Goal: Navigation & Orientation: Find specific page/section

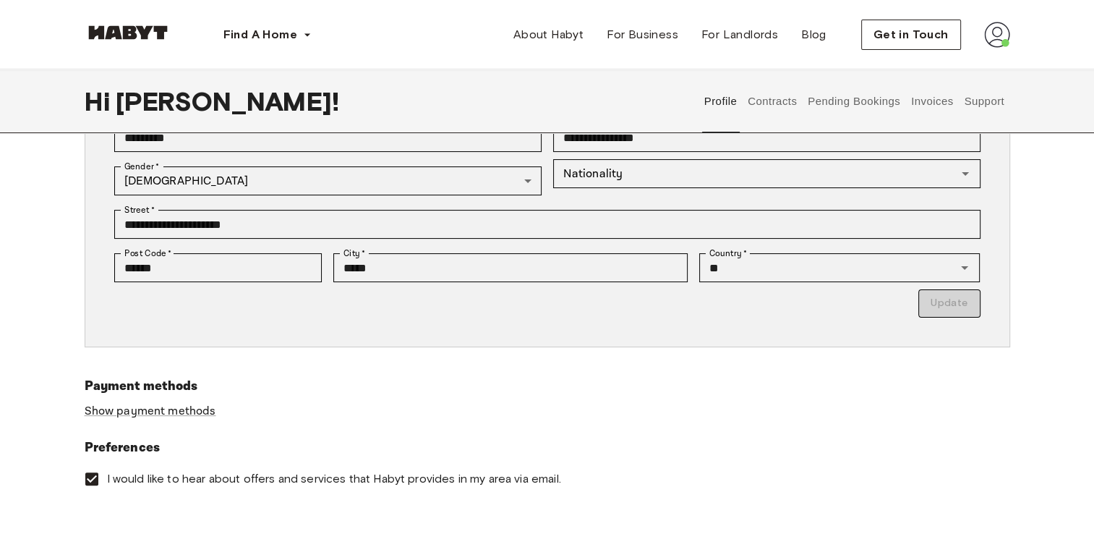
scroll to position [260, 0]
click at [778, 106] on button "Contracts" at bounding box center [772, 101] width 53 height 64
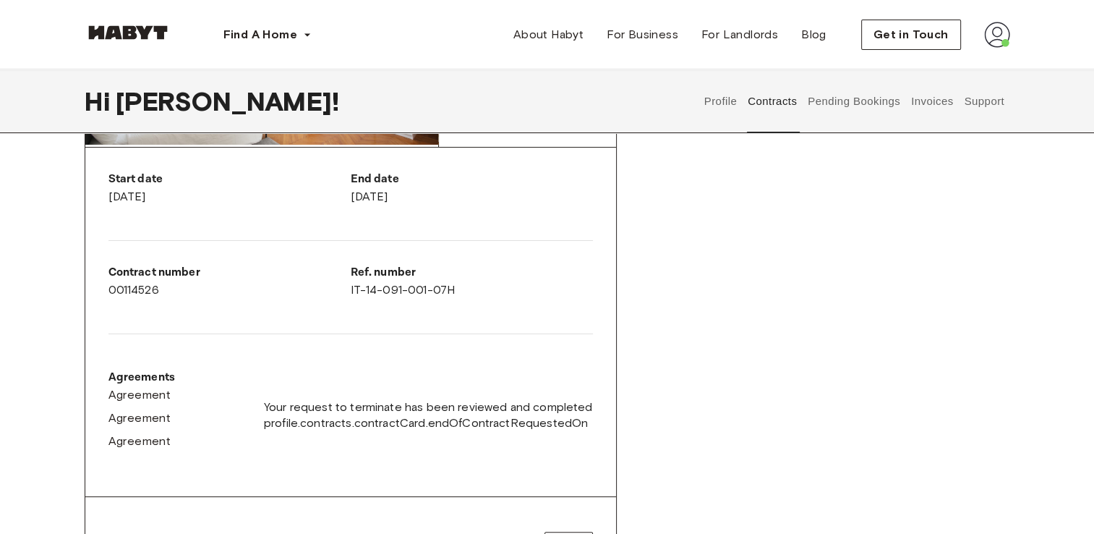
click at [838, 110] on button "Pending Bookings" at bounding box center [854, 101] width 96 height 64
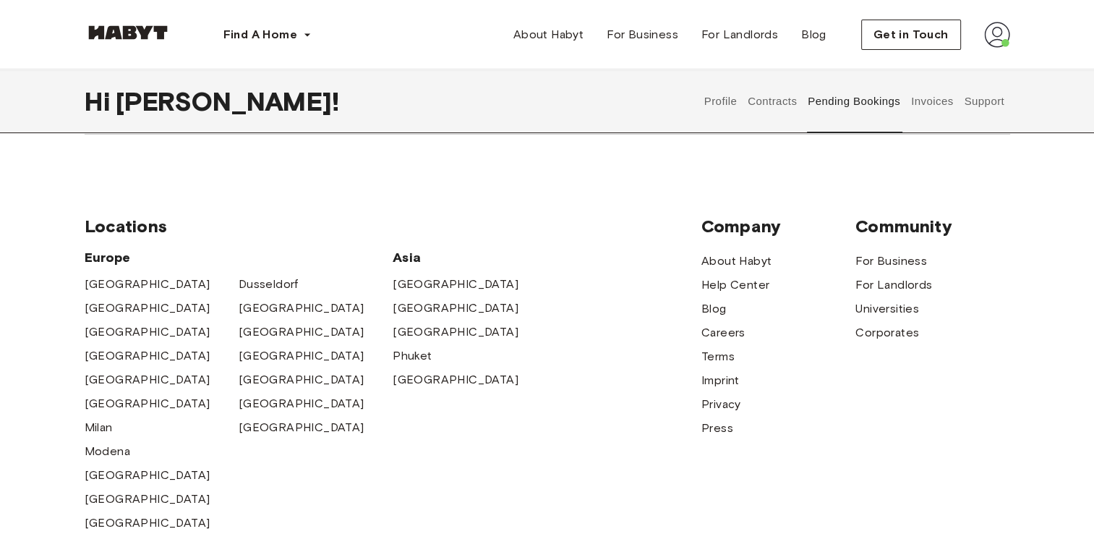
click at [983, 105] on button "Support" at bounding box center [985, 101] width 44 height 64
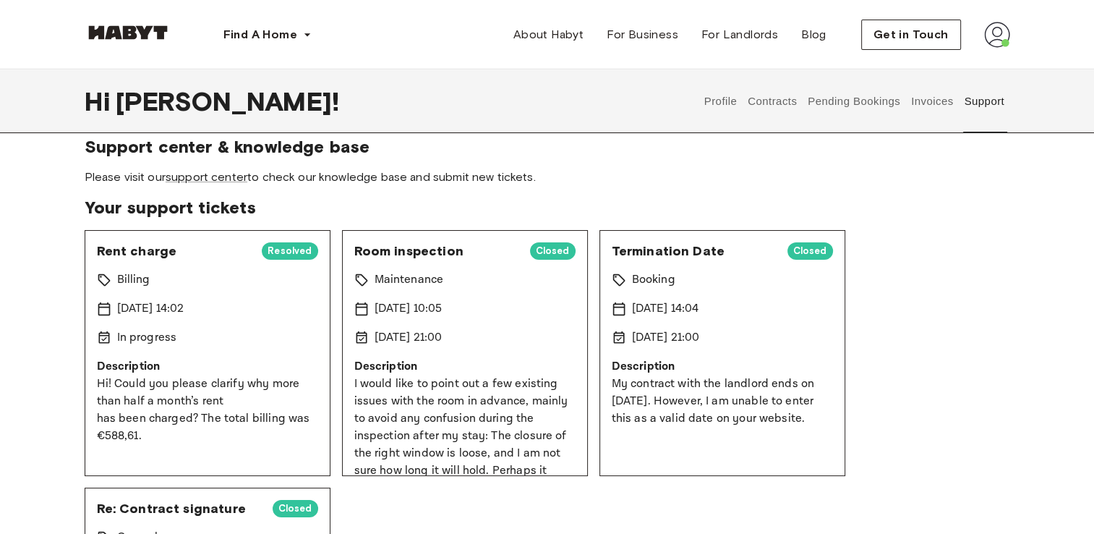
scroll to position [20, 0]
click at [223, 176] on link "support center" at bounding box center [207, 178] width 82 height 14
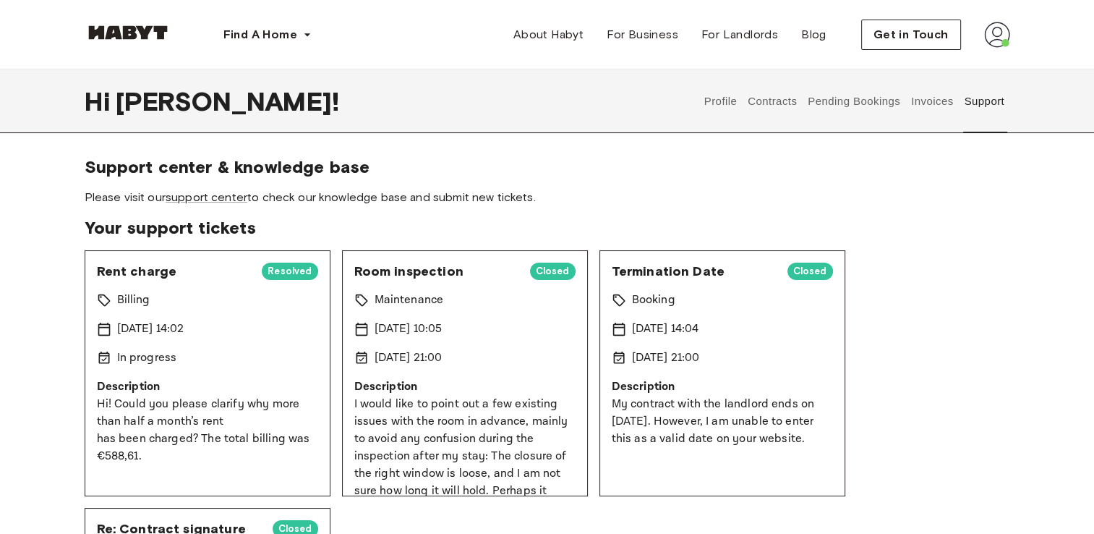
click at [709, 103] on button "Profile" at bounding box center [720, 101] width 37 height 64
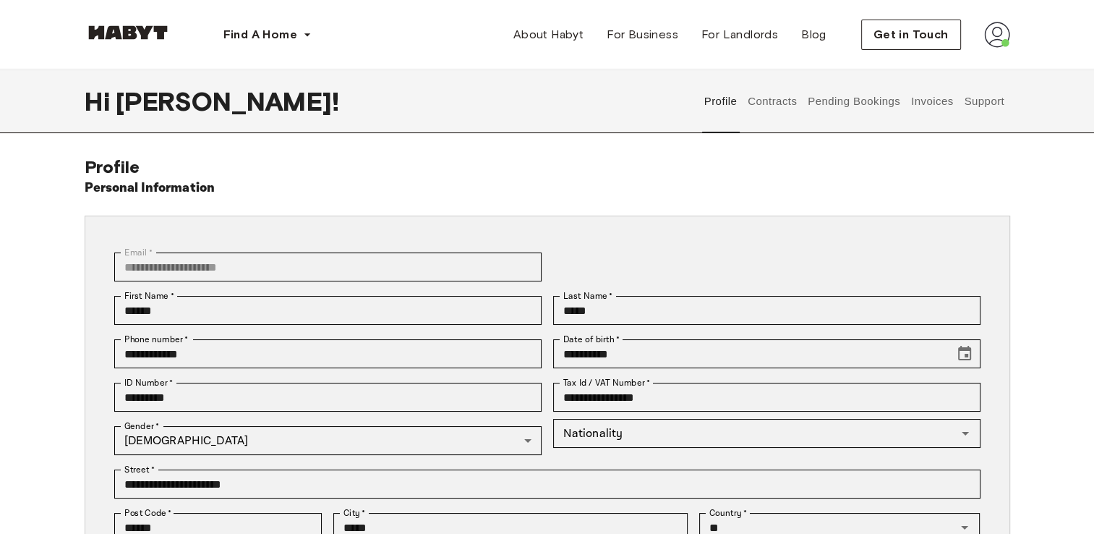
click at [820, 105] on button "Pending Bookings" at bounding box center [854, 101] width 96 height 64
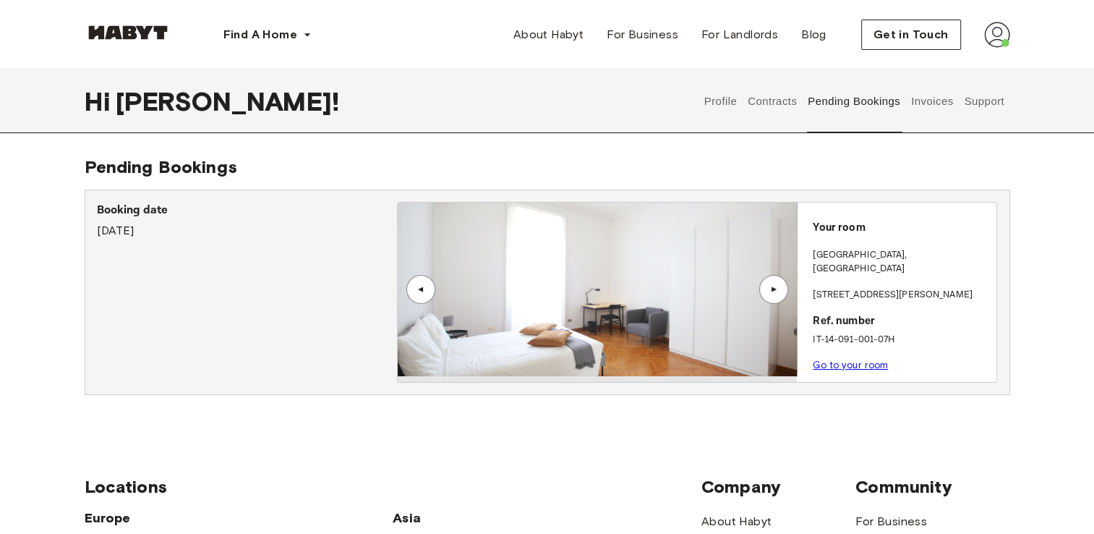
click at [727, 101] on button "Profile" at bounding box center [720, 101] width 37 height 64
